Goal: Obtain resource: Obtain resource

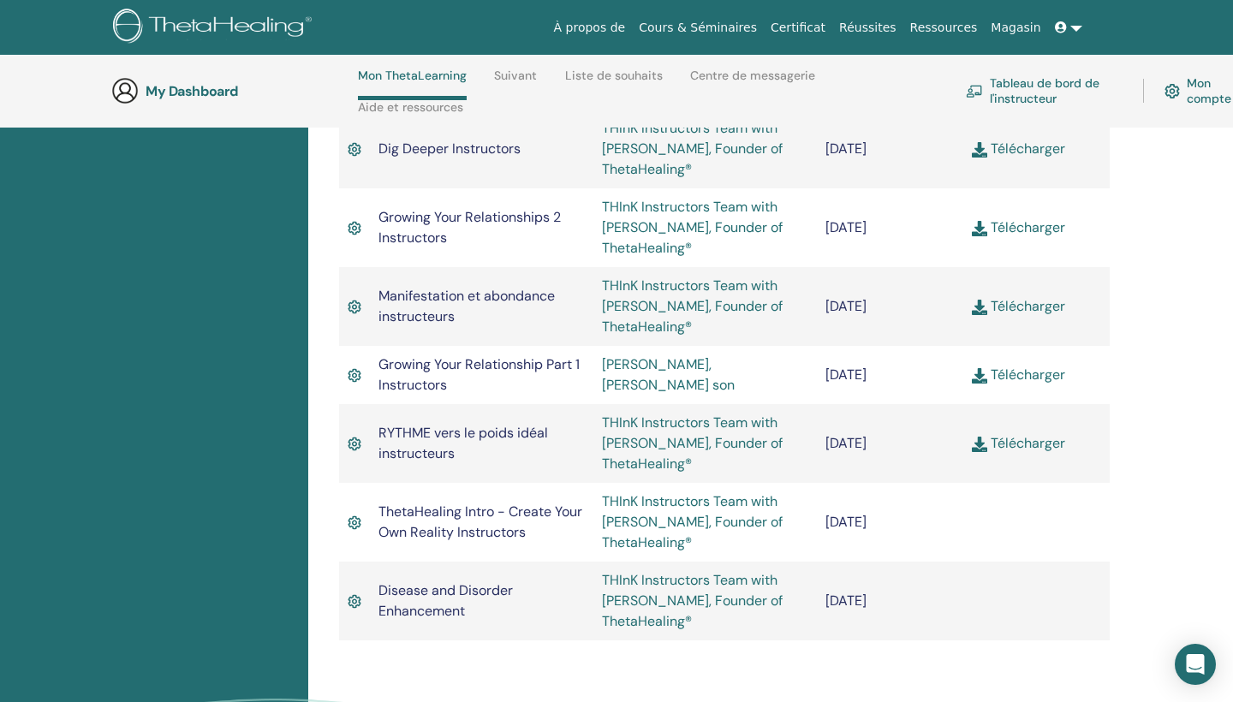
scroll to position [1460, 0]
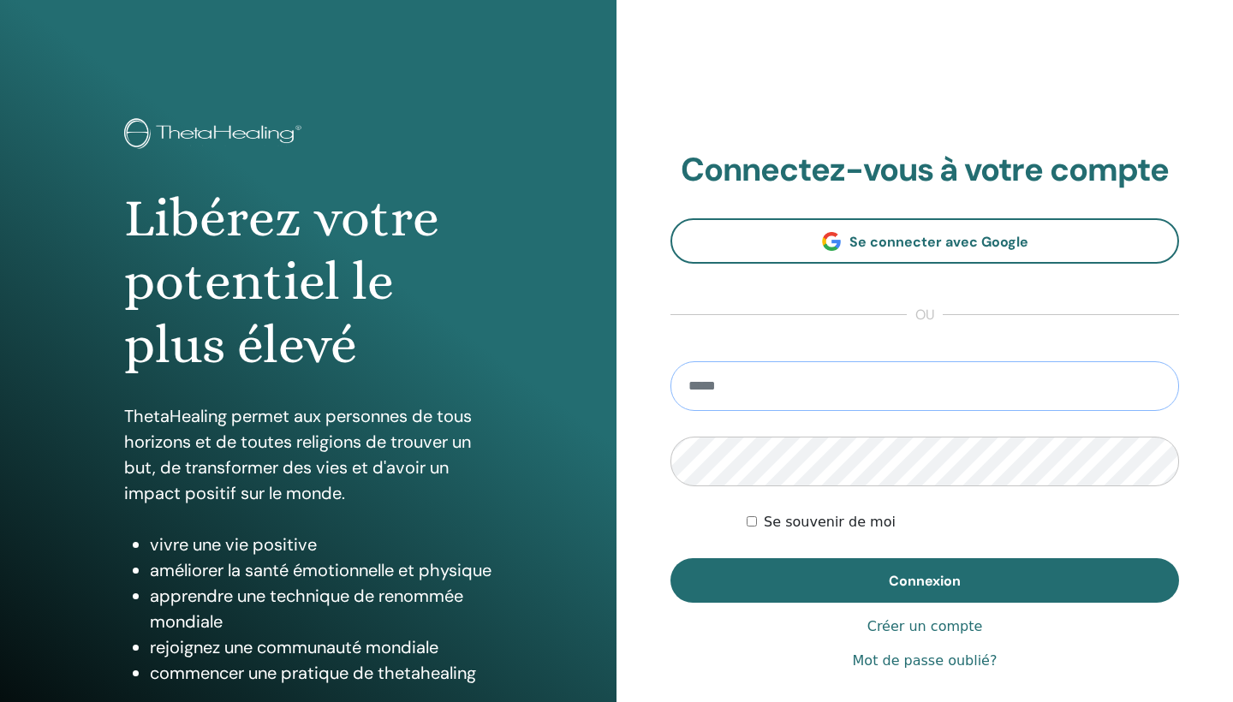
type input "**********"
click at [925, 581] on button "Connexion" at bounding box center [925, 580] width 509 height 45
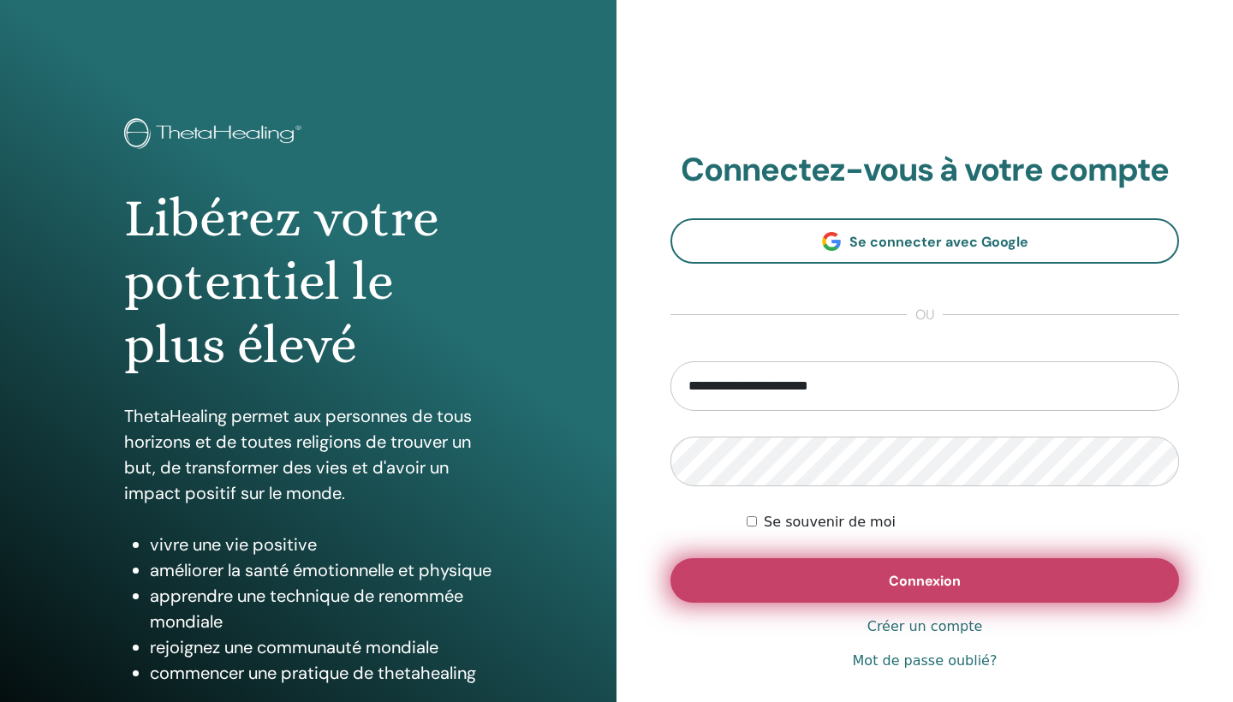
click at [845, 587] on button "Connexion" at bounding box center [925, 580] width 509 height 45
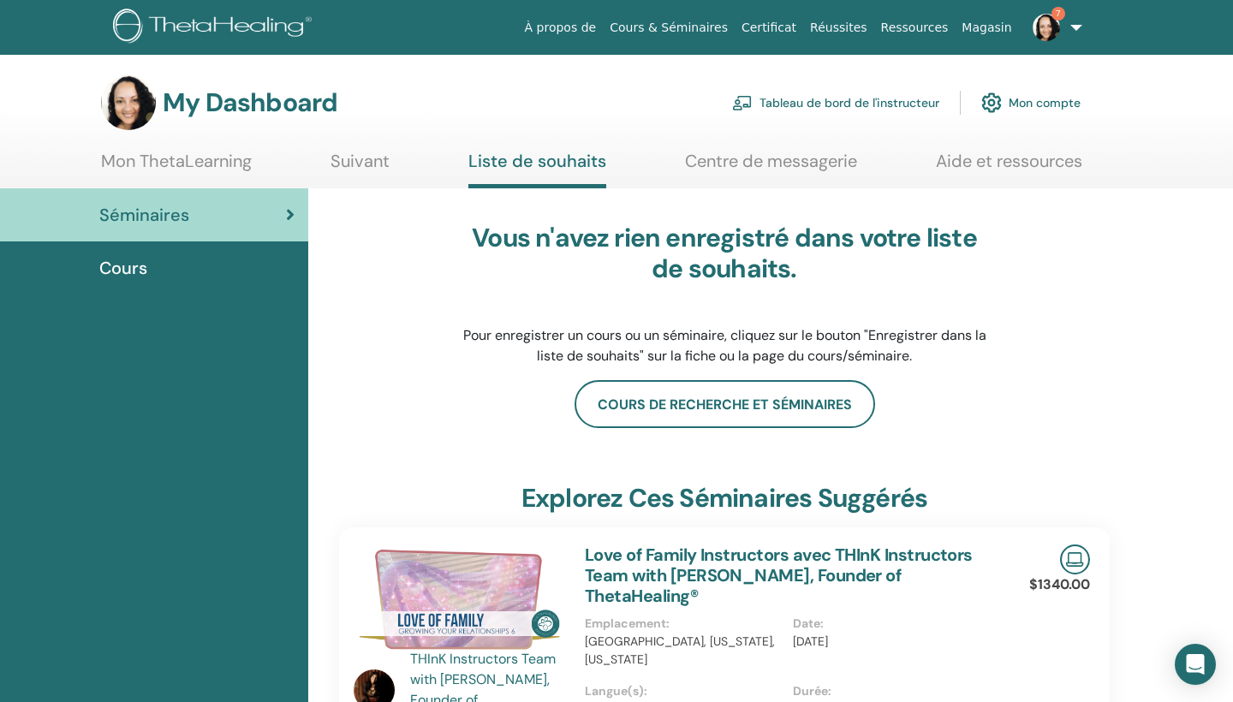
click at [186, 163] on link "Mon ThetaLearning" at bounding box center [176, 167] width 151 height 33
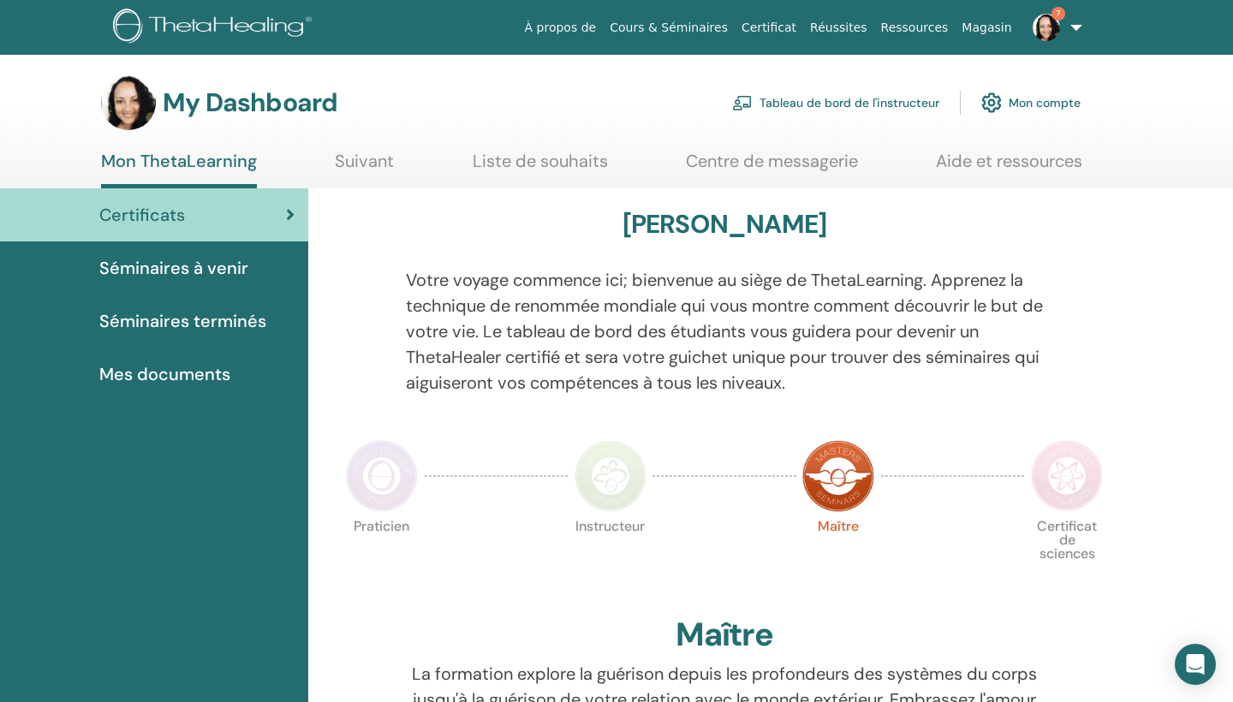
click at [883, 105] on link "Tableau de bord de l'instructeur" at bounding box center [835, 103] width 207 height 38
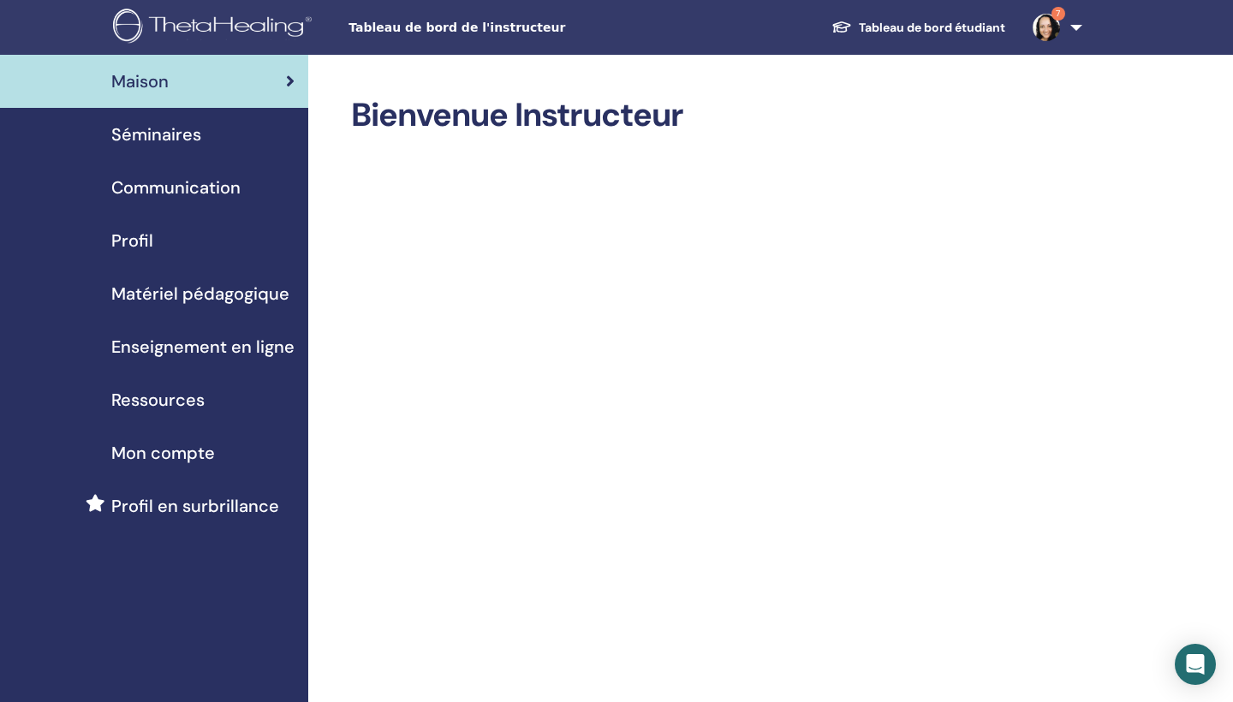
click at [181, 129] on span "Séminaires" at bounding box center [156, 135] width 90 height 26
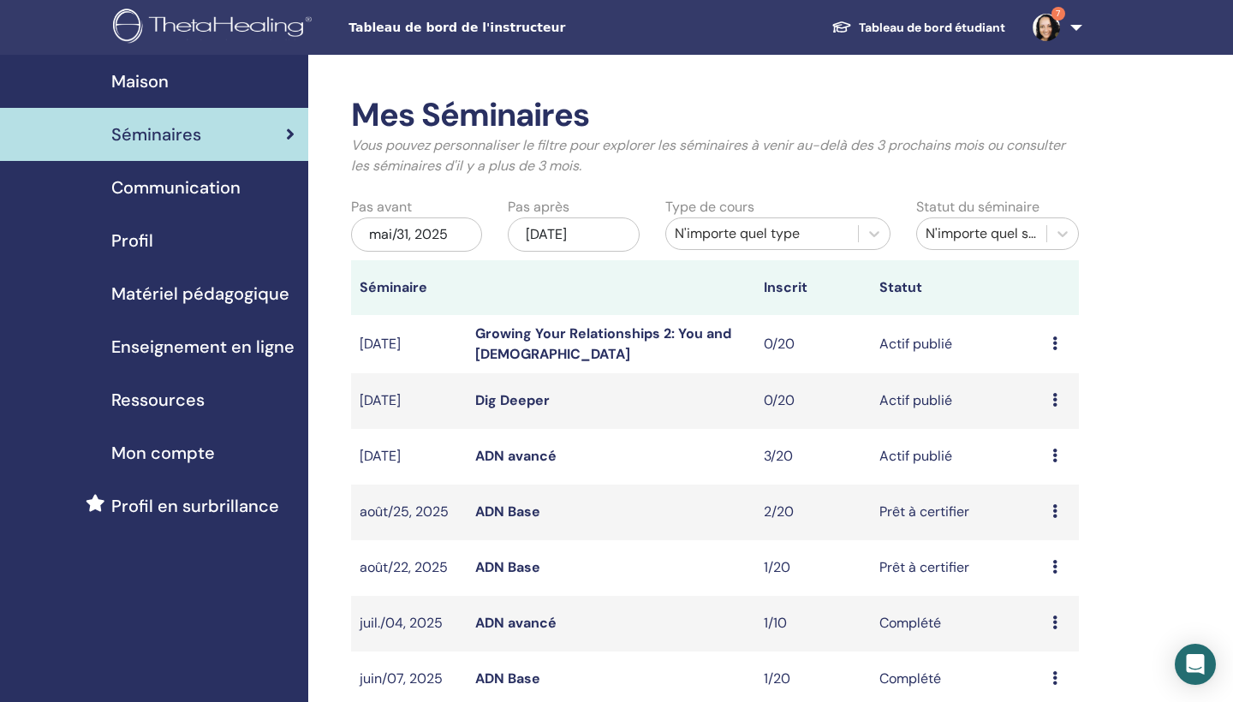
click at [206, 190] on span "Communication" at bounding box center [175, 188] width 129 height 26
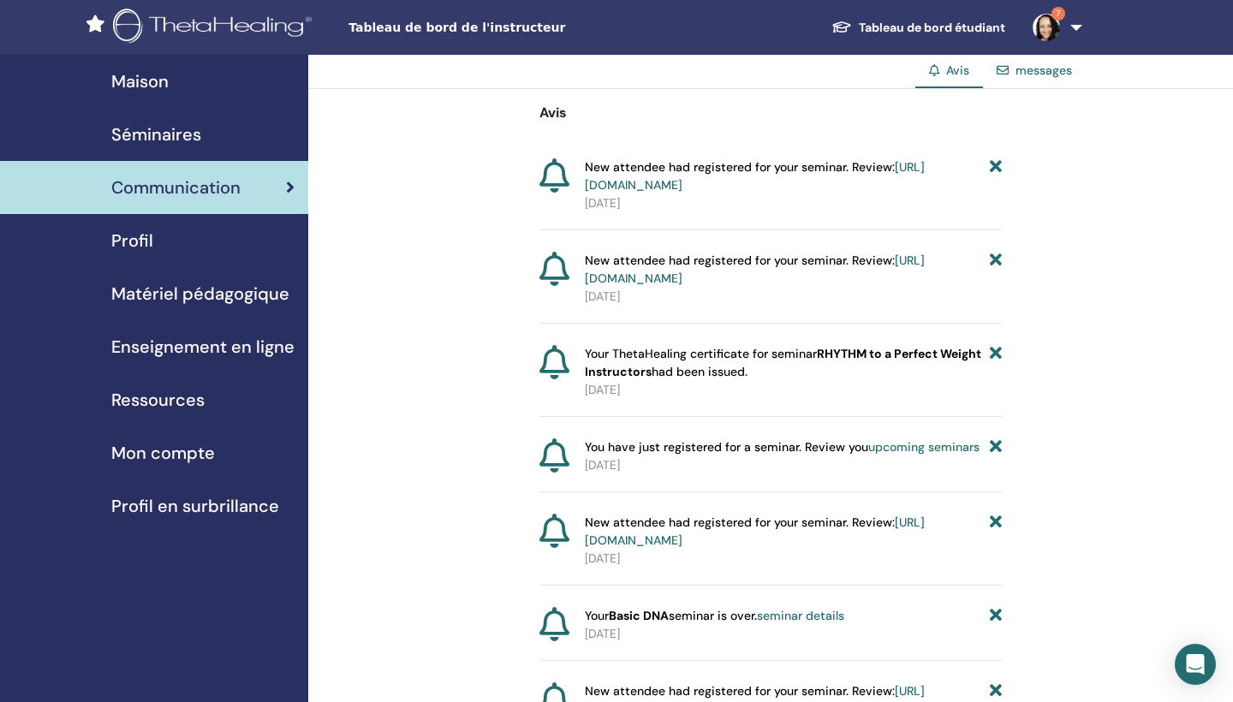
click at [142, 349] on span "Enseignement en ligne" at bounding box center [202, 347] width 183 height 26
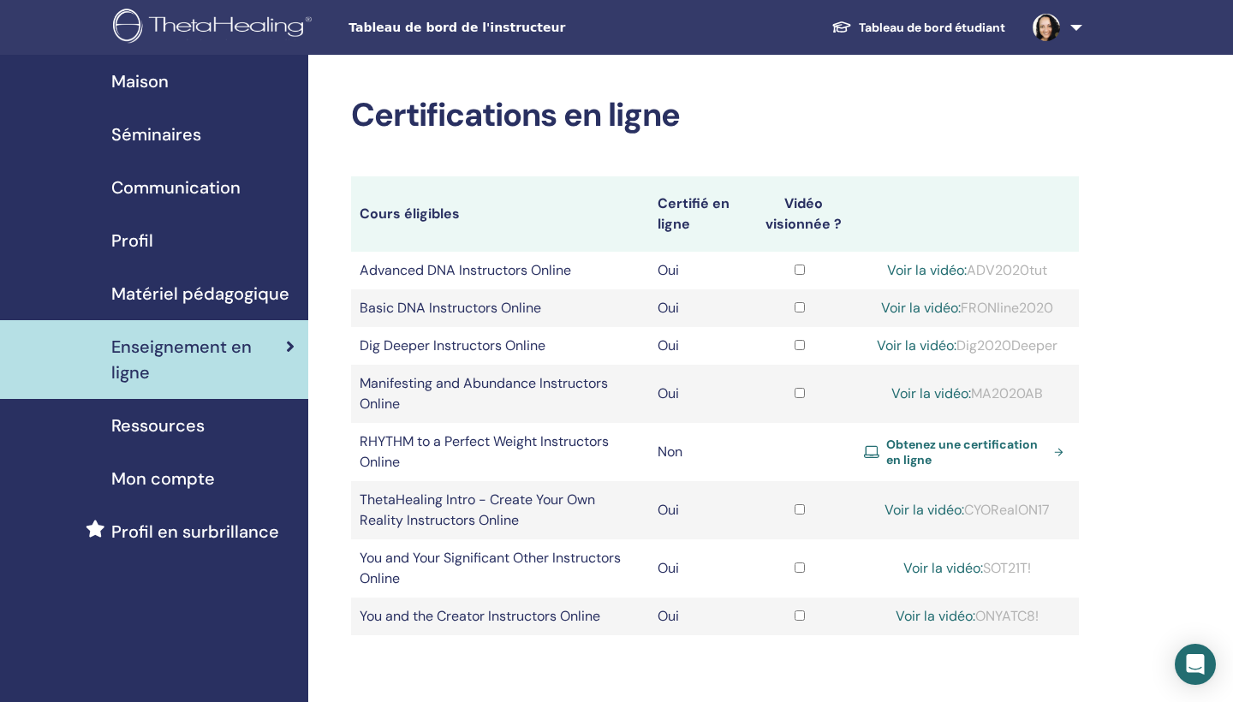
click at [1057, 443] on link "Obtenez une certification en ligne" at bounding box center [967, 452] width 206 height 31
click at [186, 421] on span "Ressources" at bounding box center [157, 426] width 93 height 26
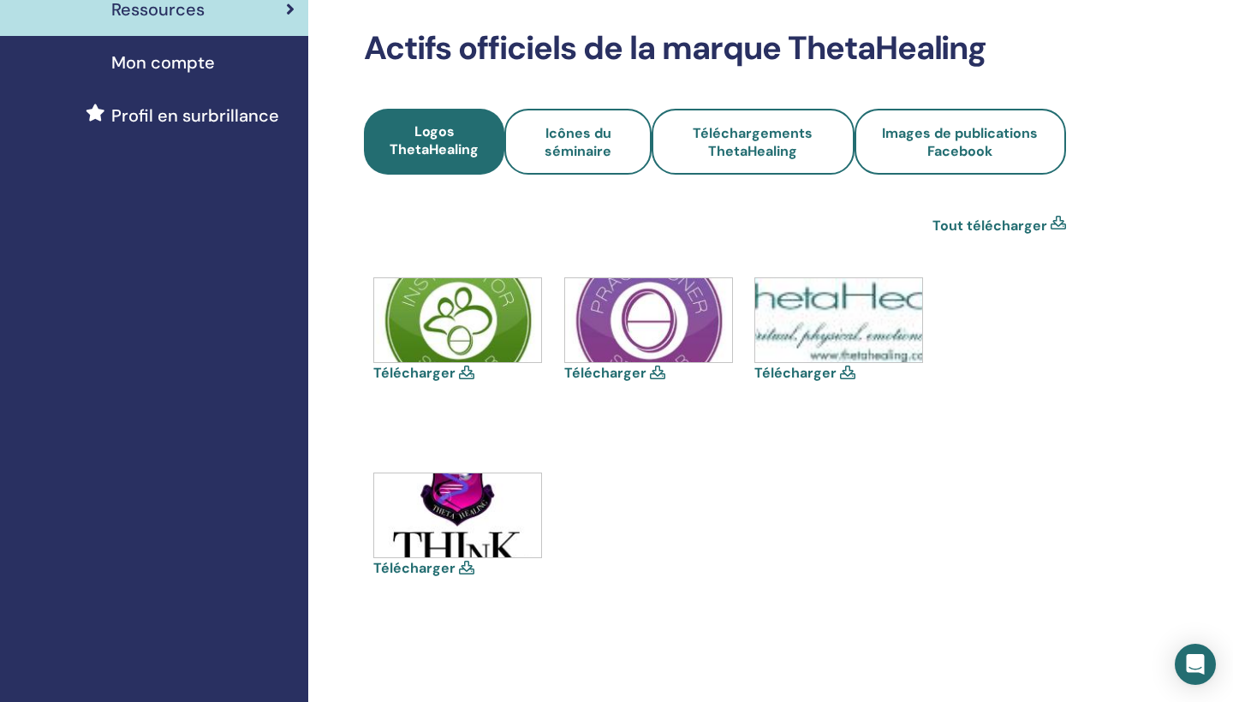
scroll to position [420, 0]
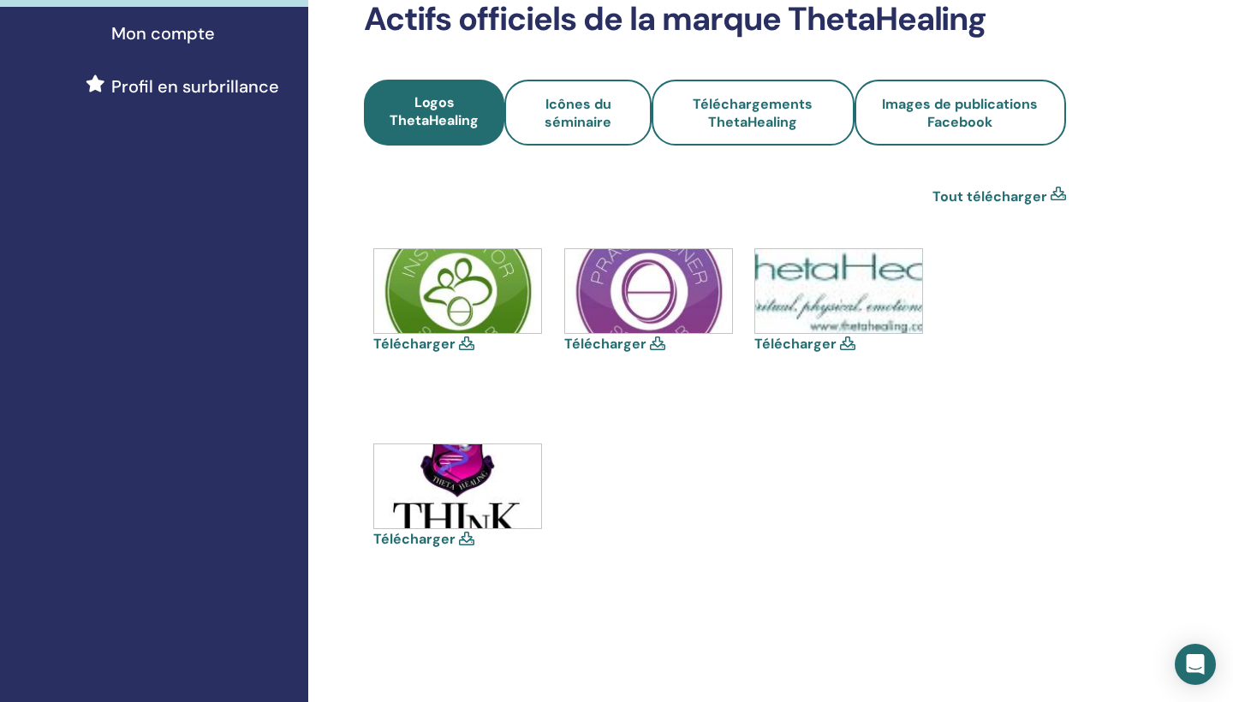
click at [444, 269] on img at bounding box center [457, 291] width 167 height 84
click at [404, 302] on img at bounding box center [457, 291] width 167 height 84
click at [412, 335] on link "Télécharger" at bounding box center [414, 344] width 82 height 18
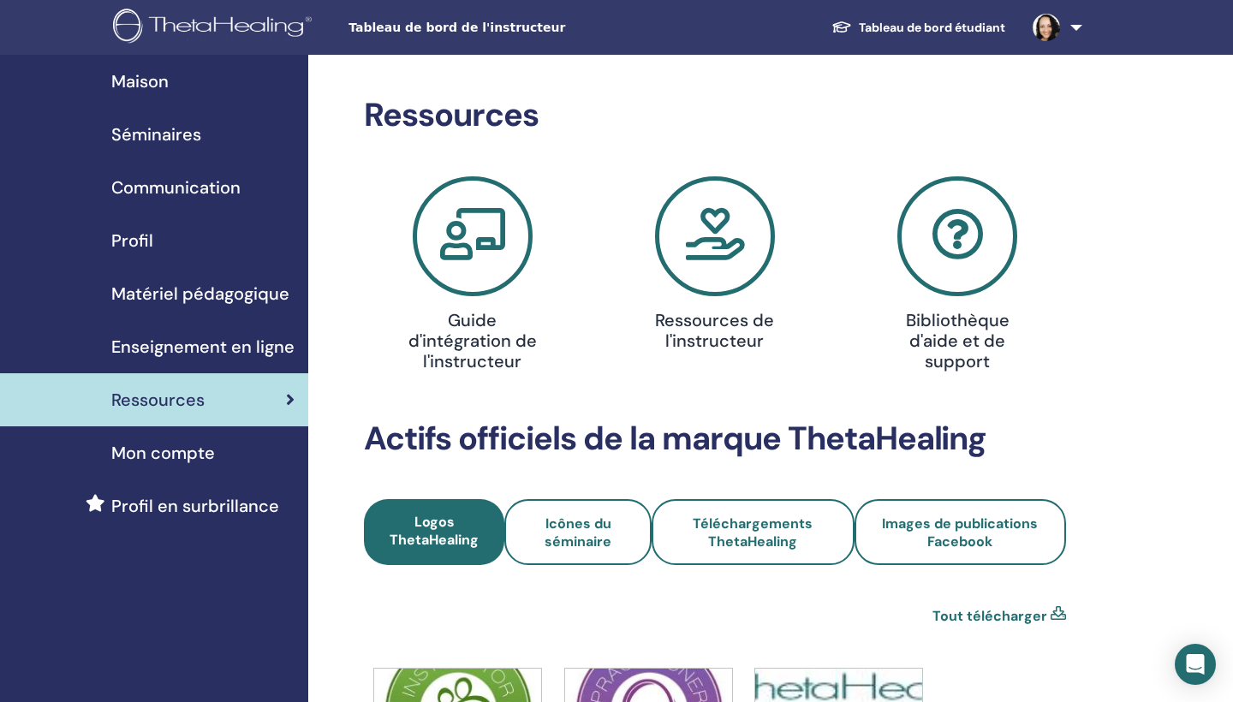
scroll to position [0, 0]
click at [746, 324] on h4 "Ressources de l'instructeur" at bounding box center [715, 330] width 156 height 41
